Goal: Check status: Check status

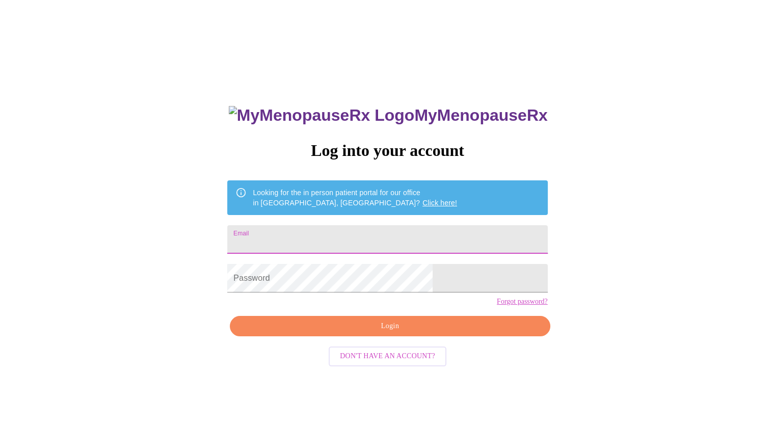
click at [369, 234] on input "Email" at bounding box center [387, 239] width 320 height 29
type input "amanda.harasty@gmail.com"
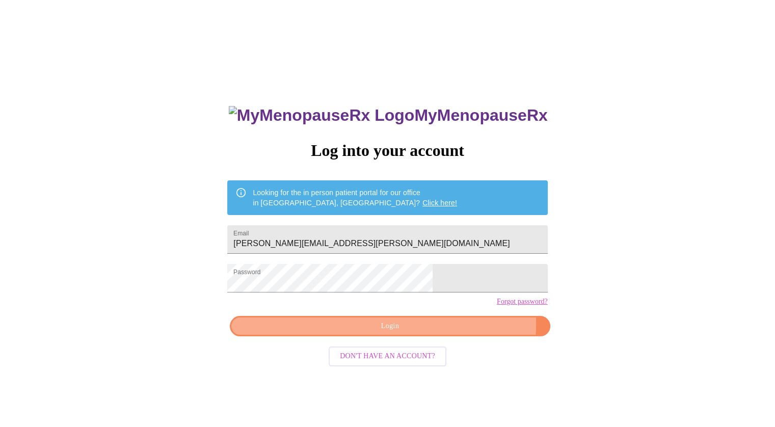
click at [440, 333] on span "Login" at bounding box center [389, 326] width 296 height 13
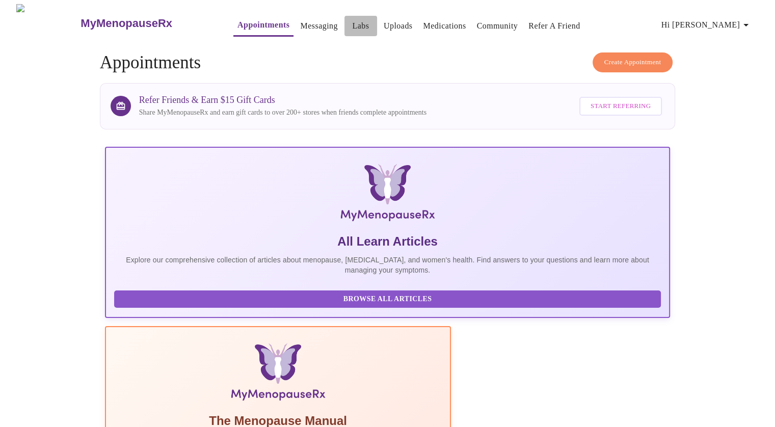
click at [348, 22] on span "Labs" at bounding box center [360, 26] width 24 height 14
click at [352, 23] on link "Labs" at bounding box center [360, 26] width 17 height 14
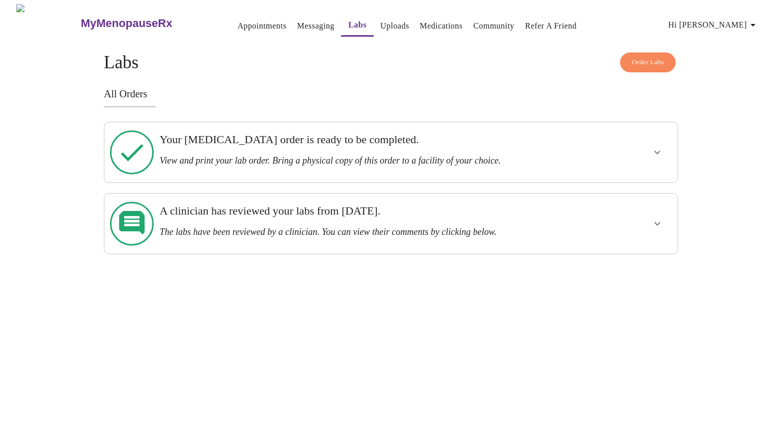
click at [356, 148] on div "Your Pelvic Ultrasound order is ready to be completed. View and print your lab …" at bounding box center [363, 149] width 408 height 33
click at [658, 140] on button "show more" at bounding box center [657, 152] width 24 height 24
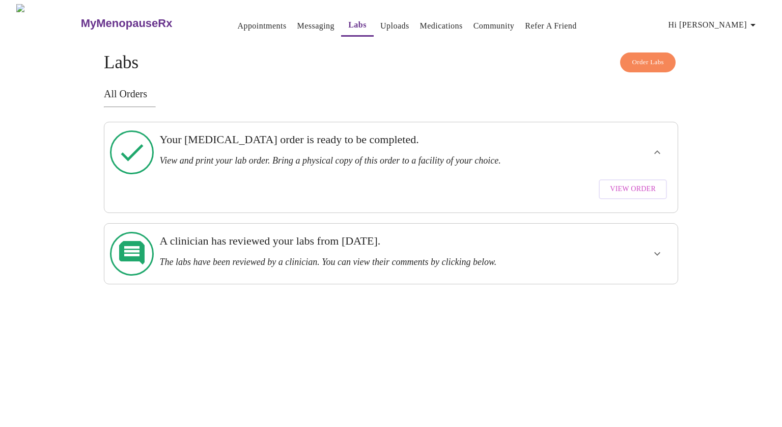
click at [567, 113] on div "All Orders Your Pelvic Ultrasound order is ready to be completed. View and prin…" at bounding box center [391, 186] width 575 height 196
click at [731, 25] on span "Hi [PERSON_NAME]" at bounding box center [714, 25] width 91 height 14
click at [116, 18] on div at bounding box center [391, 213] width 782 height 427
